Goal: Use online tool/utility: Utilize a website feature to perform a specific function

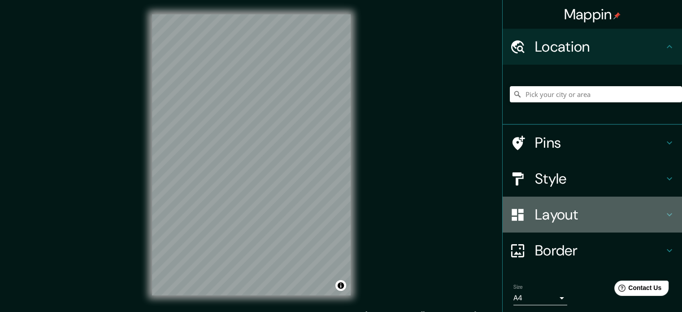
click at [535, 219] on h4 "Layout" at bounding box center [599, 214] width 129 height 18
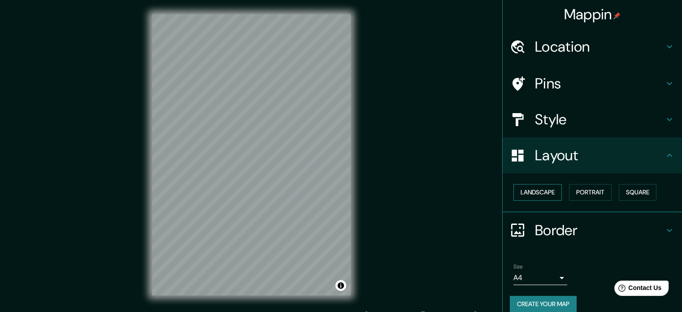
click at [540, 191] on button "Landscape" at bounding box center [537, 192] width 48 height 17
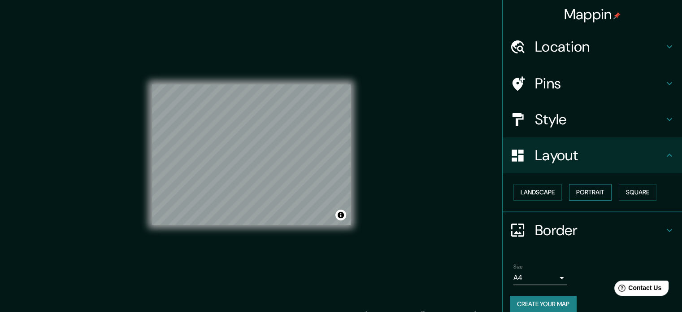
click at [584, 191] on button "Portrait" at bounding box center [590, 192] width 43 height 17
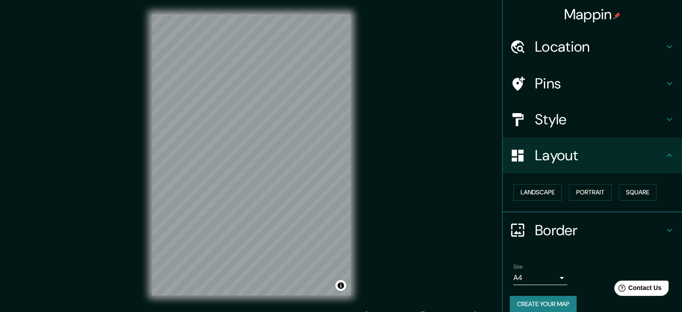
click at [535, 227] on h4 "Border" at bounding box center [599, 230] width 129 height 18
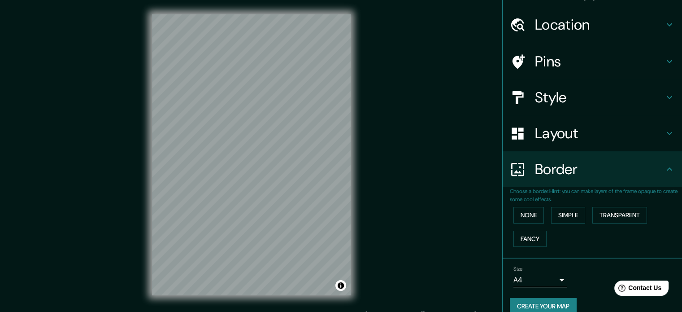
scroll to position [34, 0]
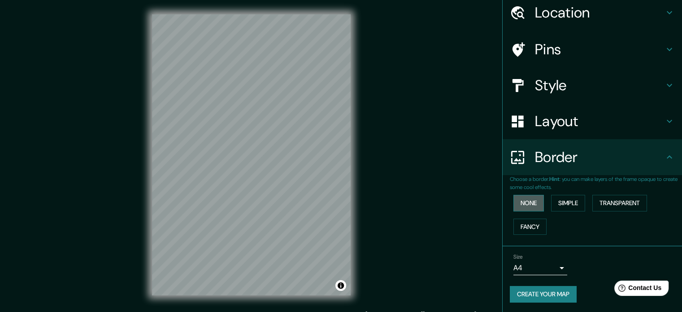
click at [520, 203] on button "None" at bounding box center [528, 203] width 30 height 17
click at [552, 197] on button "Simple" at bounding box center [568, 203] width 34 height 17
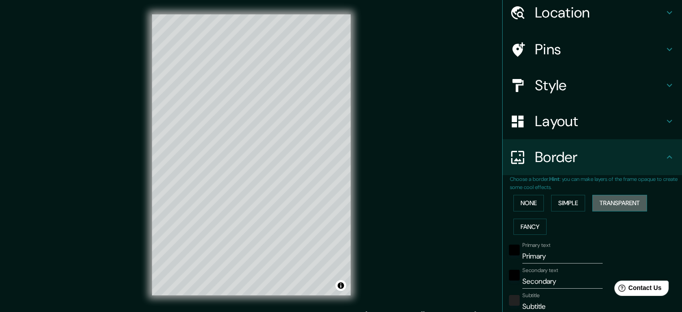
click at [611, 202] on button "Transparent" at bounding box center [619, 203] width 55 height 17
click at [530, 218] on button "Fancy" at bounding box center [529, 226] width 33 height 17
click at [585, 92] on h4 "Style" at bounding box center [599, 85] width 129 height 18
type input "177"
type input "35"
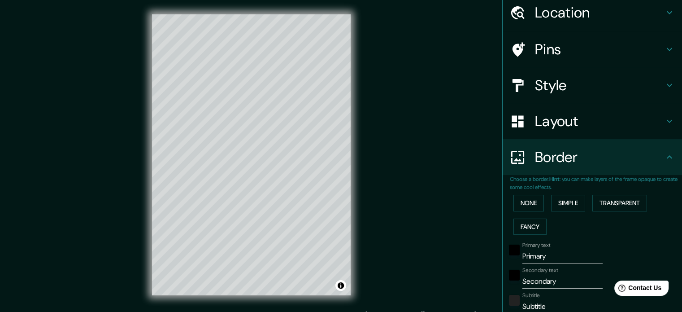
type input "35"
type input "18"
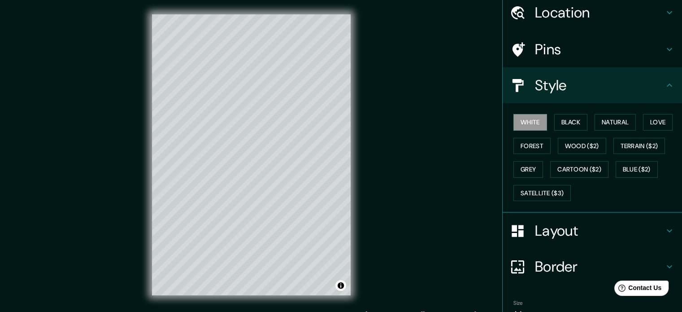
click at [568, 110] on div "White Black Natural Love Forest Wood ($2) Terrain ($2) Grey Cartoon ($2) Blue (…" at bounding box center [596, 157] width 172 height 94
click at [566, 124] on button "Black" at bounding box center [571, 122] width 34 height 17
click at [601, 123] on button "Natural" at bounding box center [614, 122] width 41 height 17
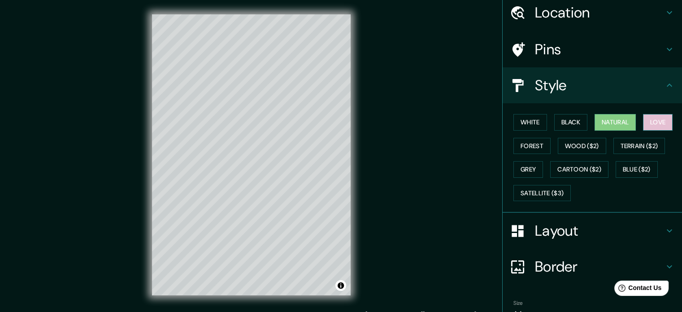
click at [653, 115] on button "Love" at bounding box center [658, 122] width 30 height 17
click at [622, 155] on div "White Black Natural Love Forest Wood ($2) Terrain ($2) Grey Cartoon ($2) Blue (…" at bounding box center [596, 157] width 172 height 94
click at [621, 153] on div "White Black Natural Love Forest Wood ($2) Terrain ($2) Grey Cartoon ($2) Blue (…" at bounding box center [596, 157] width 172 height 94
click at [621, 150] on button "Terrain ($2)" at bounding box center [639, 146] width 52 height 17
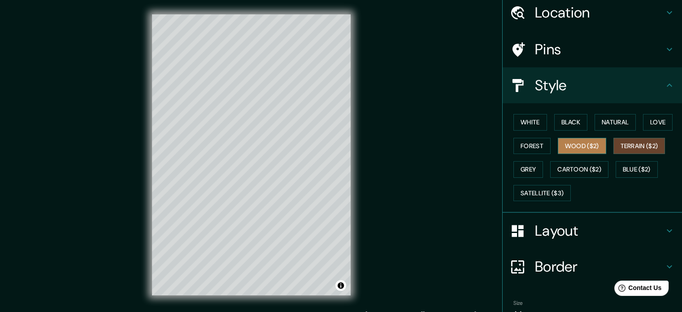
click at [580, 140] on button "Wood ($2)" at bounding box center [582, 146] width 48 height 17
click at [526, 135] on div "White Black Natural Love Forest Wood ($2) Terrain ($2) Grey Cartoon ($2) Blue (…" at bounding box center [596, 157] width 172 height 94
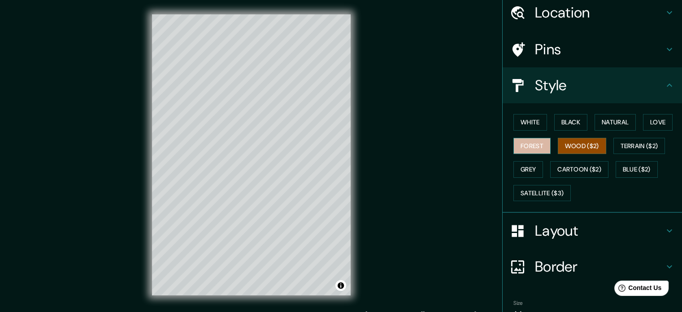
click at [525, 147] on button "Forest" at bounding box center [531, 146] width 37 height 17
click at [524, 169] on button "Grey" at bounding box center [528, 169] width 30 height 17
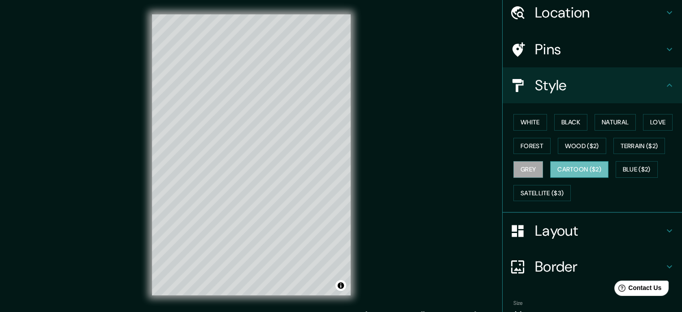
click at [573, 174] on button "Cartoon ($2)" at bounding box center [579, 169] width 58 height 17
click at [638, 168] on button "Blue ($2)" at bounding box center [637, 169] width 42 height 17
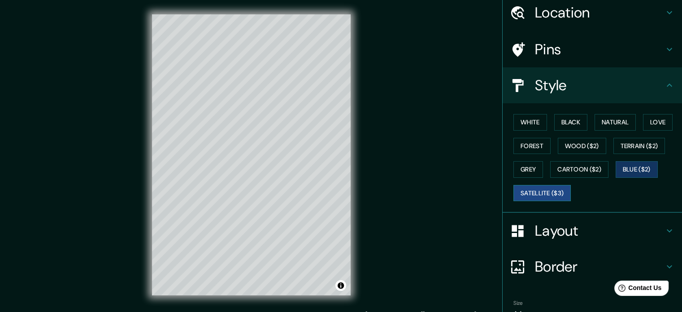
click at [534, 190] on button "Satellite ($3)" at bounding box center [541, 193] width 57 height 17
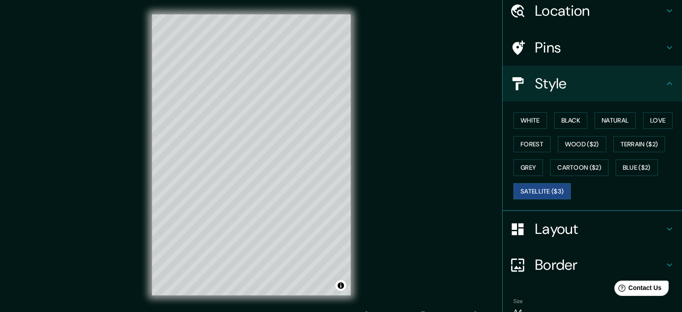
scroll to position [0, 0]
